Goal: Navigation & Orientation: Find specific page/section

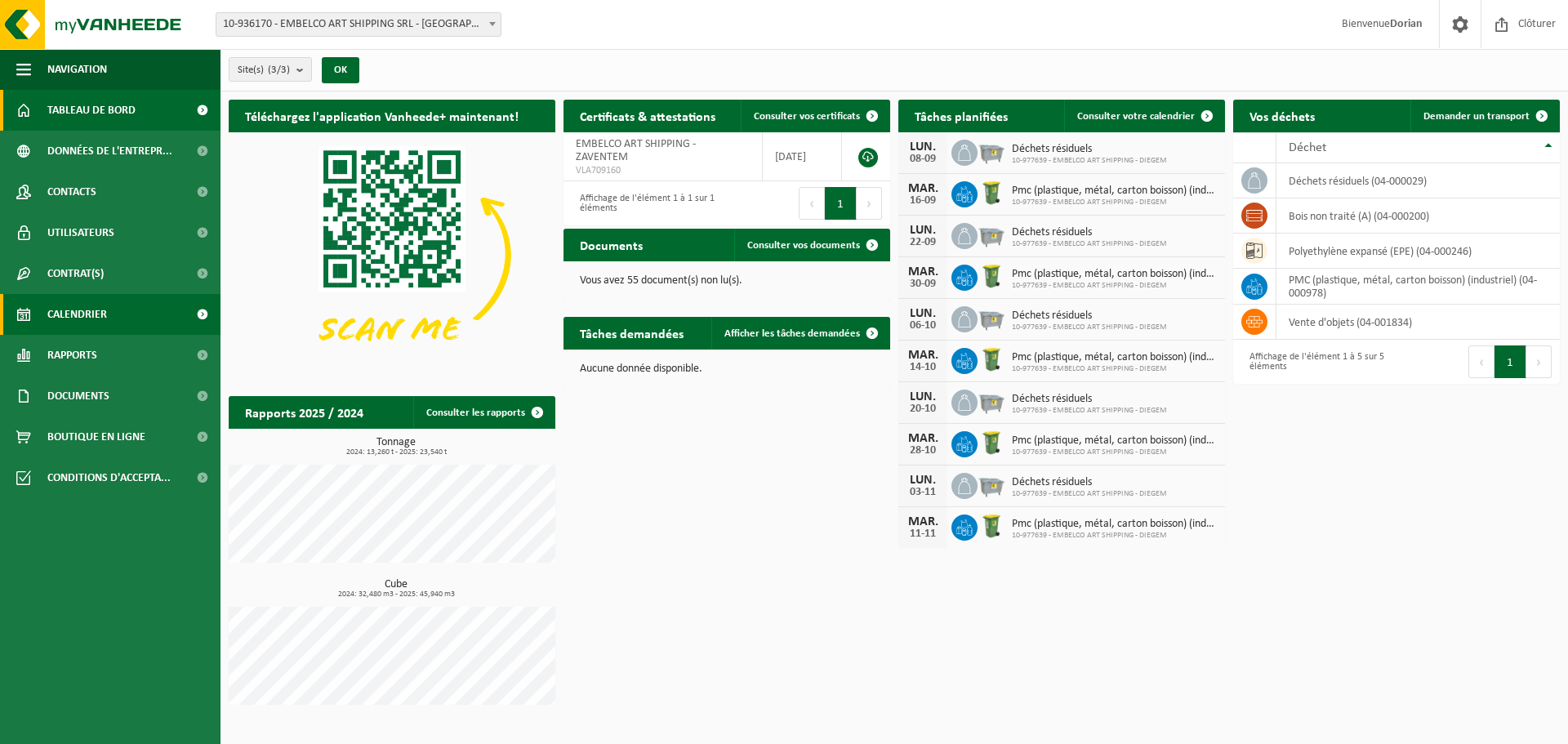
click at [96, 306] on span "Calendrier" at bounding box center [77, 314] width 59 height 41
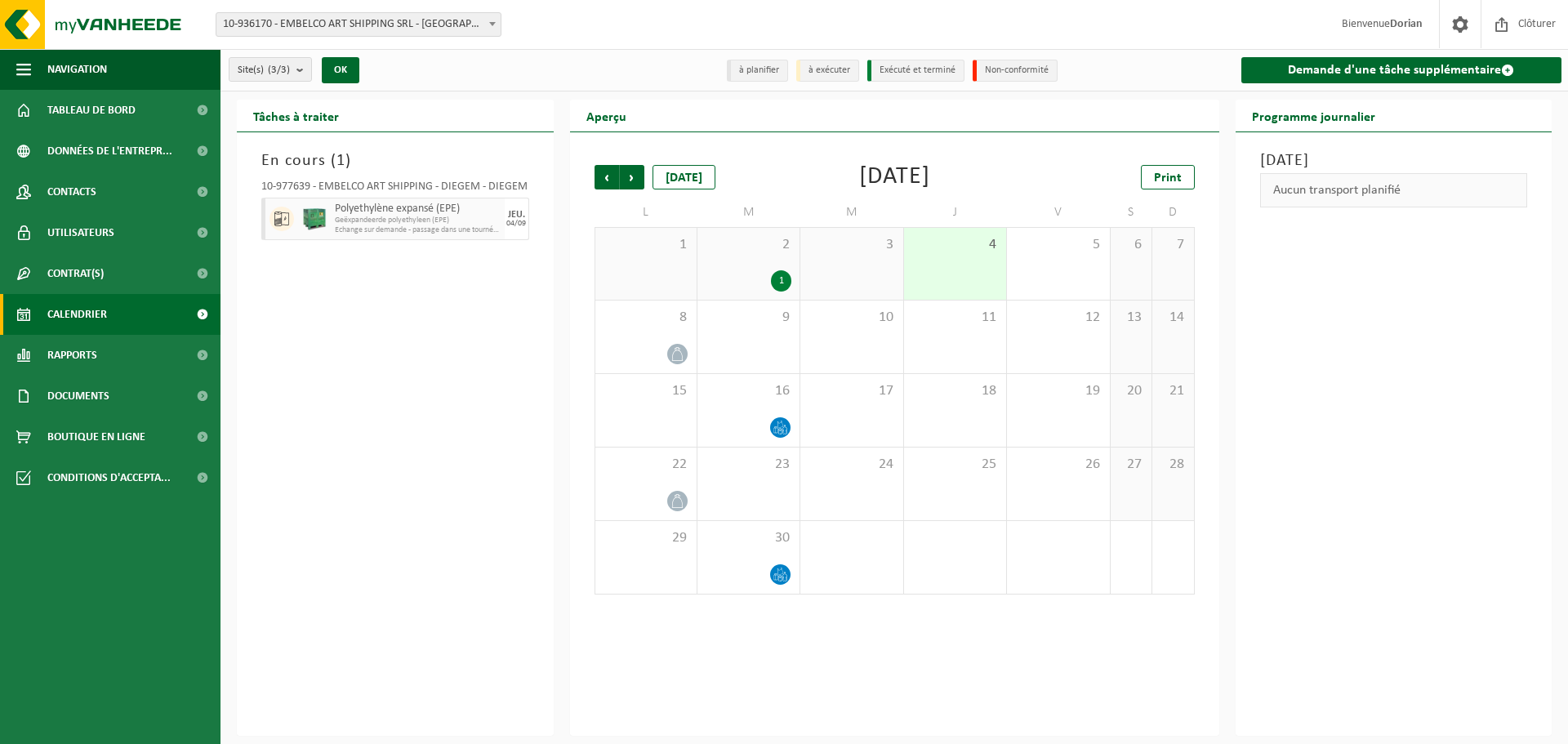
click at [112, 104] on span "Tableau de bord" at bounding box center [91, 110] width 88 height 41
